Goal: Navigation & Orientation: Find specific page/section

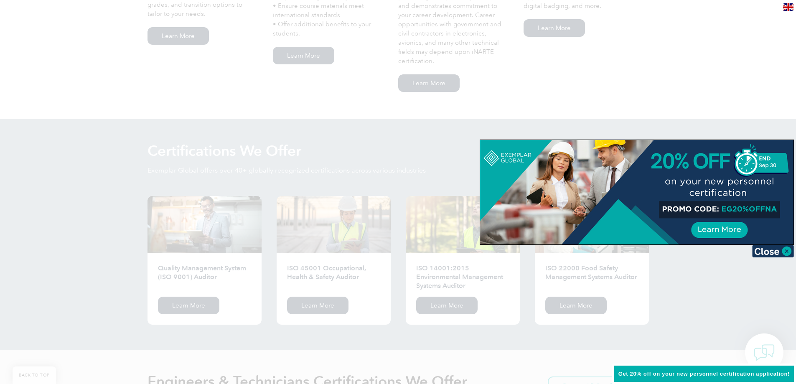
scroll to position [652, 0]
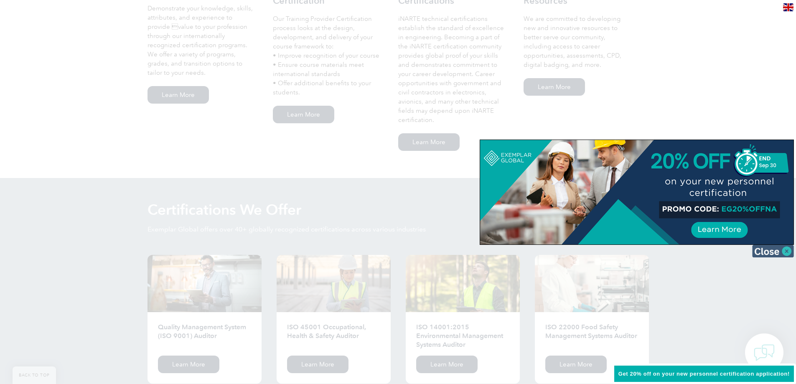
click at [768, 253] on img at bounding box center [773, 251] width 42 height 13
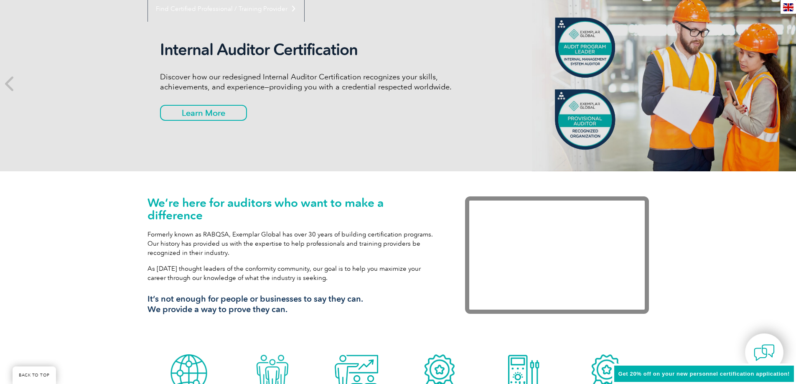
scroll to position [0, 0]
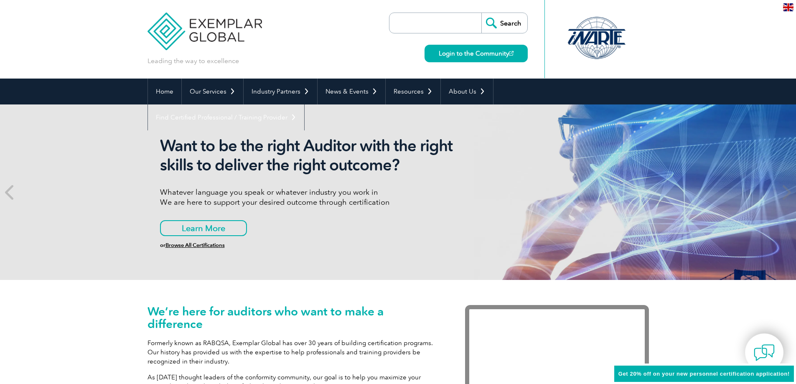
click at [600, 38] on div at bounding box center [596, 38] width 83 height 46
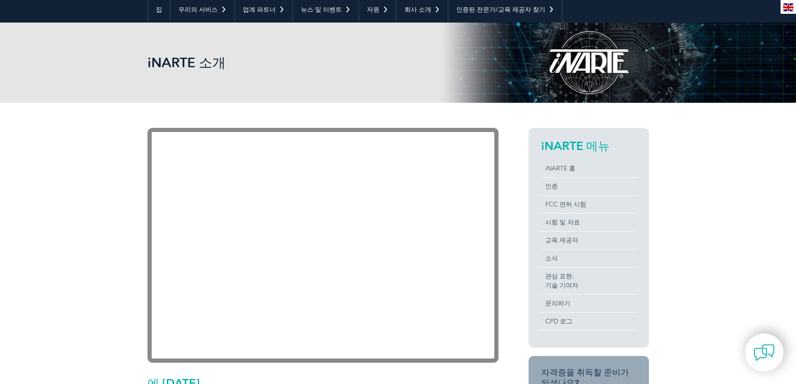
scroll to position [84, 0]
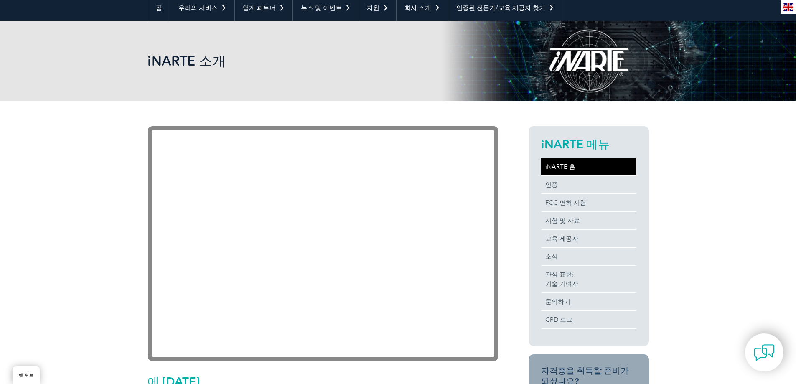
click at [560, 168] on font "iNARTE 홈" at bounding box center [560, 167] width 30 height 8
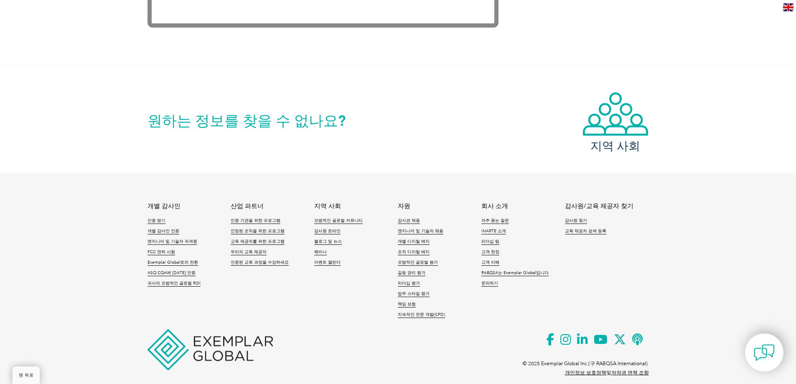
scroll to position [1729, 0]
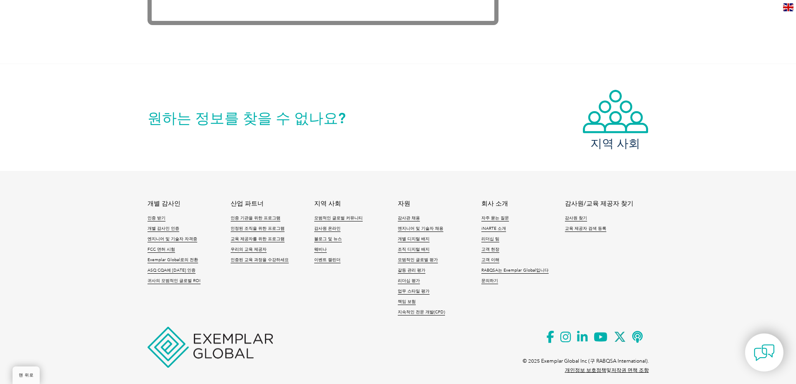
drag, startPoint x: 123, startPoint y: 323, endPoint x: 130, endPoint y: 319, distance: 7.5
click at [133, 315] on footer "개별 감사인 인증 받기 개별 감사인 인증 엔지니어 및 기술자 자격증 FCC 면허 시험 Exemplar Global로의 전환 ASQ CQA에 대…" at bounding box center [398, 279] width 796 height 217
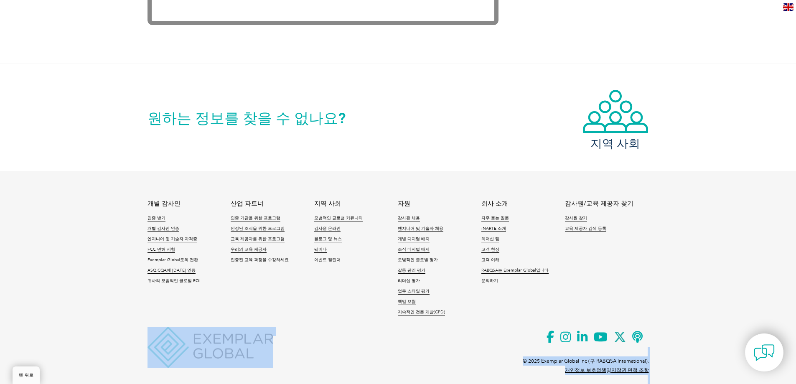
drag, startPoint x: 139, startPoint y: 335, endPoint x: 247, endPoint y: 327, distance: 108.1
click at [231, 328] on footer "개별 감사인 인증 받기 개별 감사인 인증 엔지니어 및 기술자 자격증 FCC 면허 시험 Exemplar Global로의 전환 ASQ CQA에 대…" at bounding box center [398, 279] width 796 height 217
drag, startPoint x: 292, startPoint y: 331, endPoint x: 161, endPoint y: 318, distance: 131.9
click at [161, 318] on div "개별 감사인 인증 받기 개별 감사인 인증 엔지니어 및 기술자 자격증 FCC 면허 시험 Exemplar Global로의 전환 ASQ CQA에 대…" at bounding box center [398, 276] width 501 height 152
click at [781, 266] on footer "개별 감사인 인증 받기 개별 감사인 인증 엔지니어 및 기술자 자격증 FCC 면허 시험 Exemplar Global로의 전환 ASQ CQA에 대…" at bounding box center [398, 279] width 796 height 217
